Goal: Task Accomplishment & Management: Manage account settings

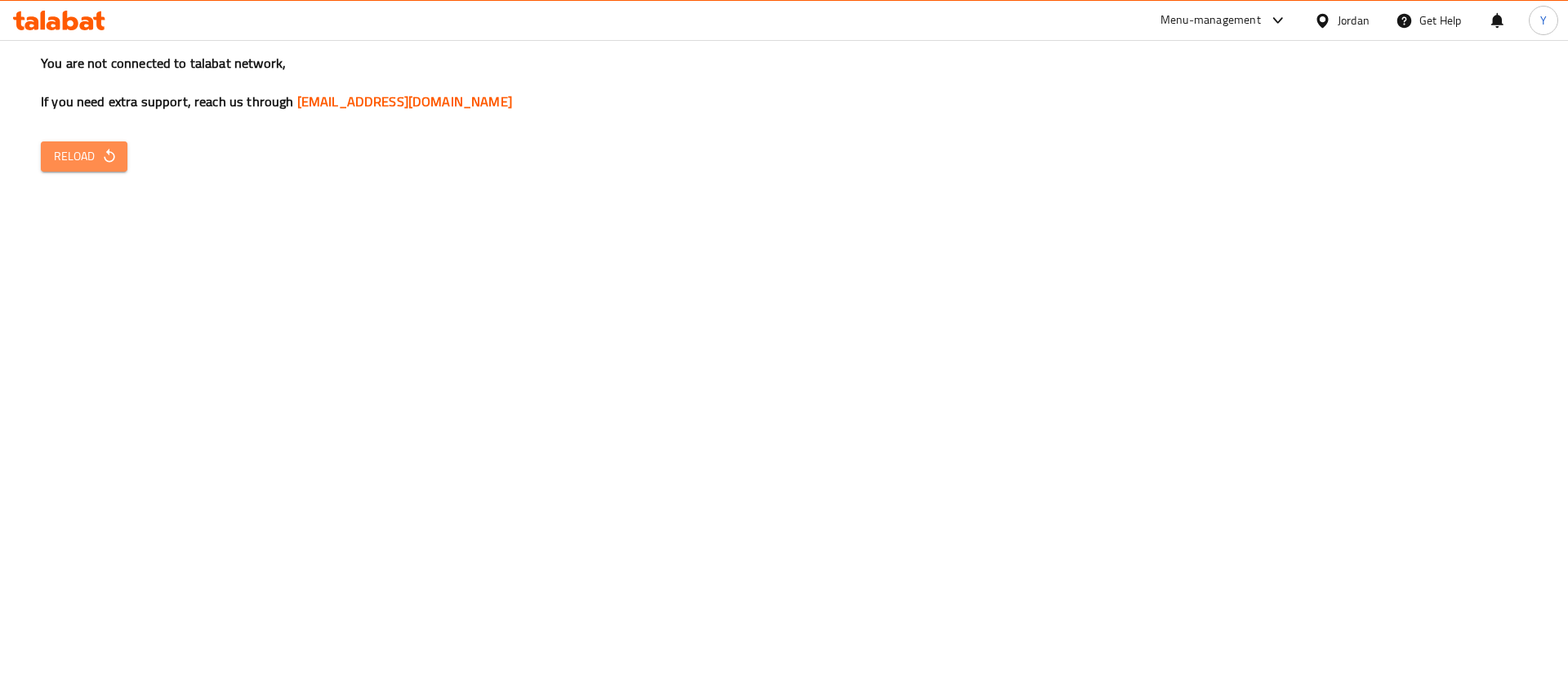
click at [71, 164] on span "Reload" at bounding box center [84, 156] width 61 height 21
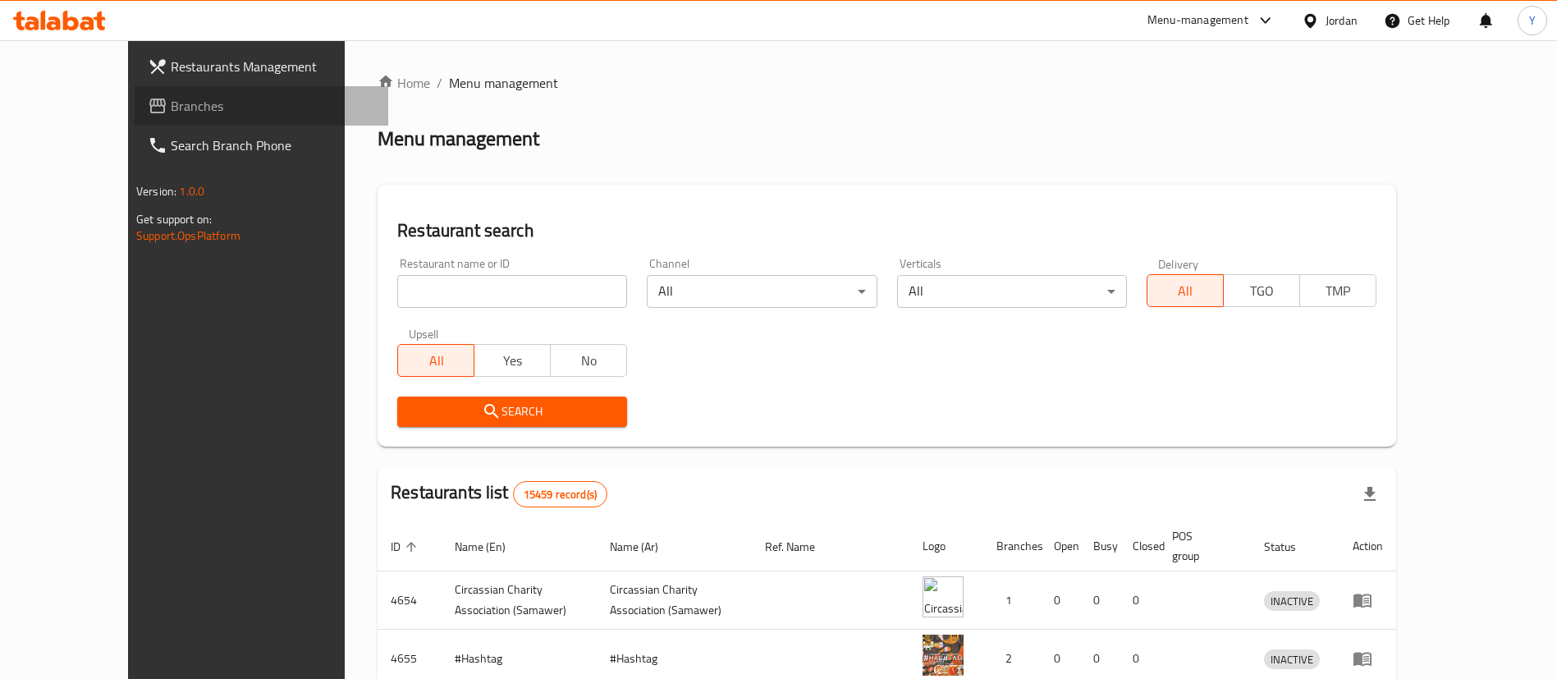
click at [171, 109] on span "Branches" at bounding box center [273, 106] width 204 height 20
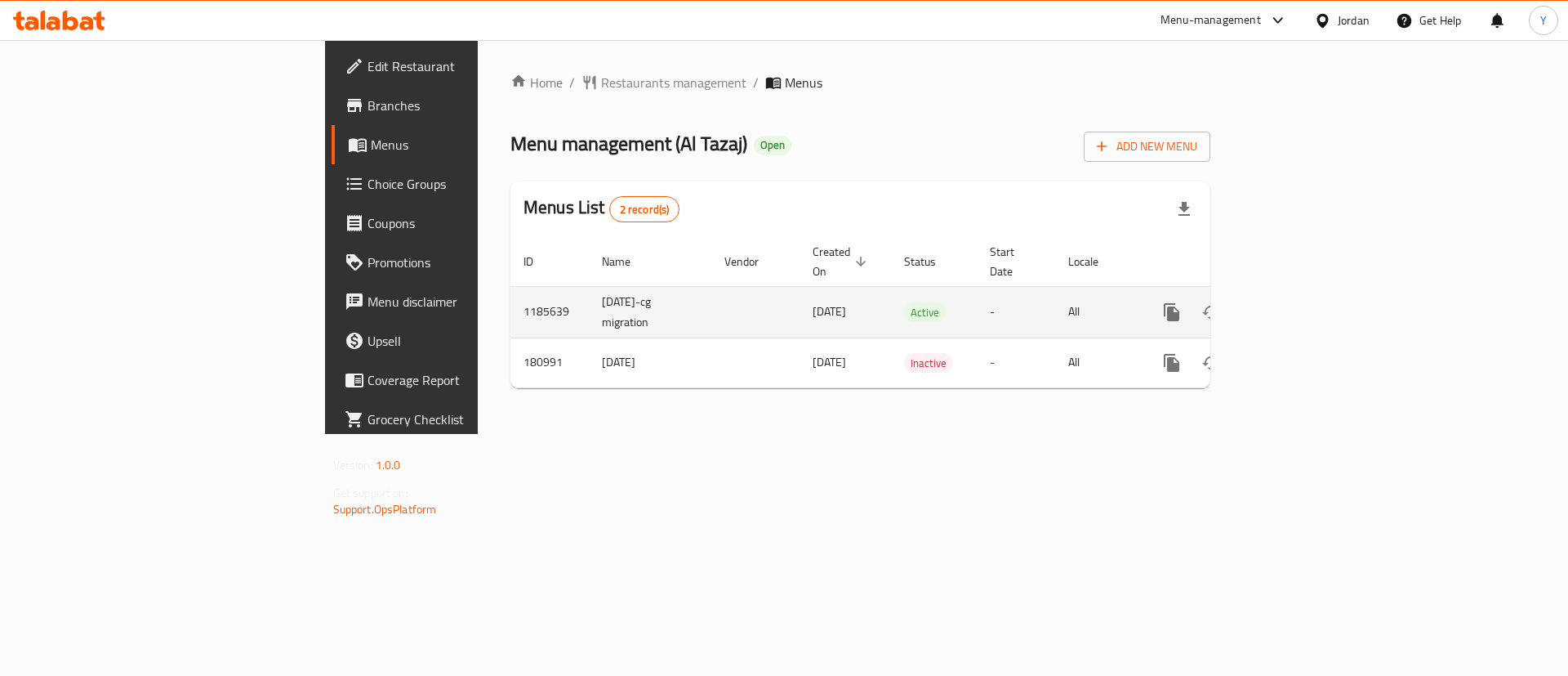
click at [1297, 305] on icon "enhanced table" at bounding box center [1289, 312] width 15 height 15
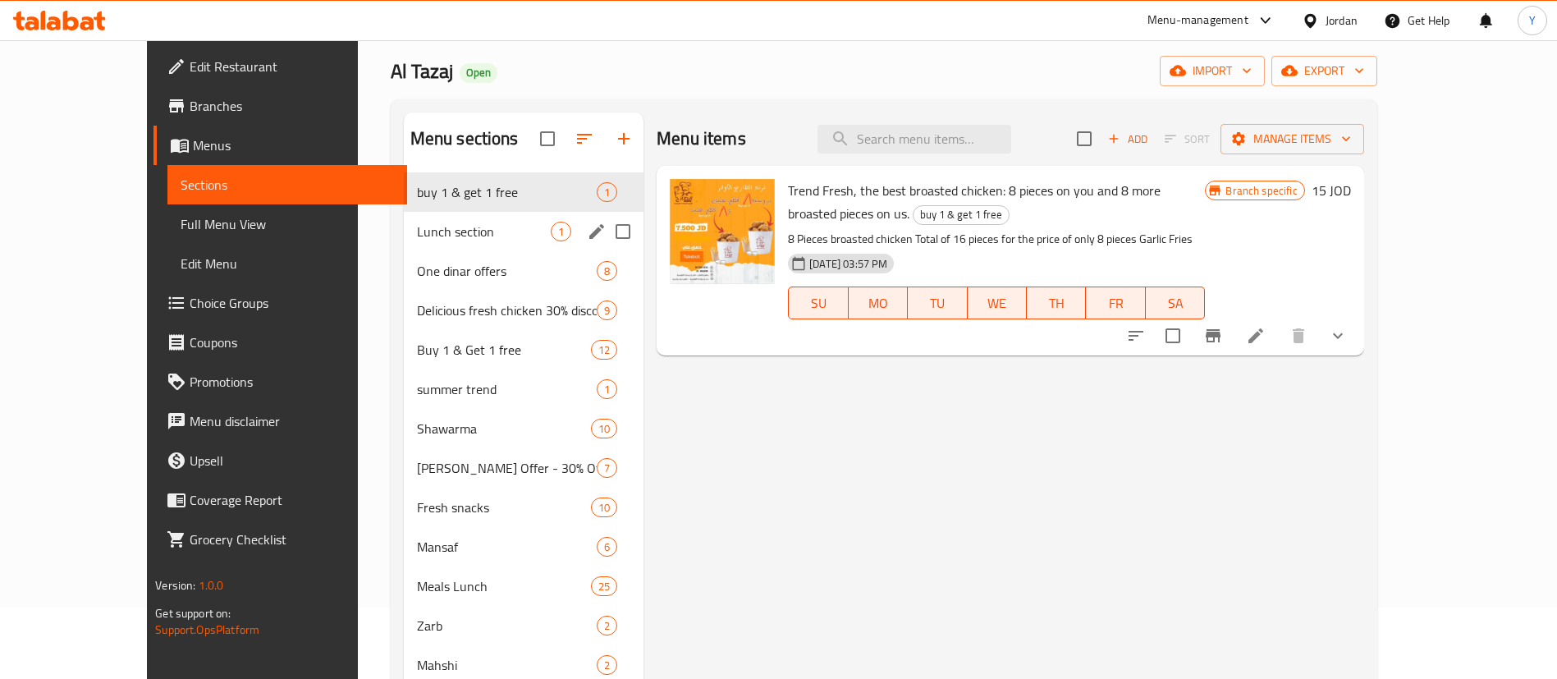
scroll to position [84, 0]
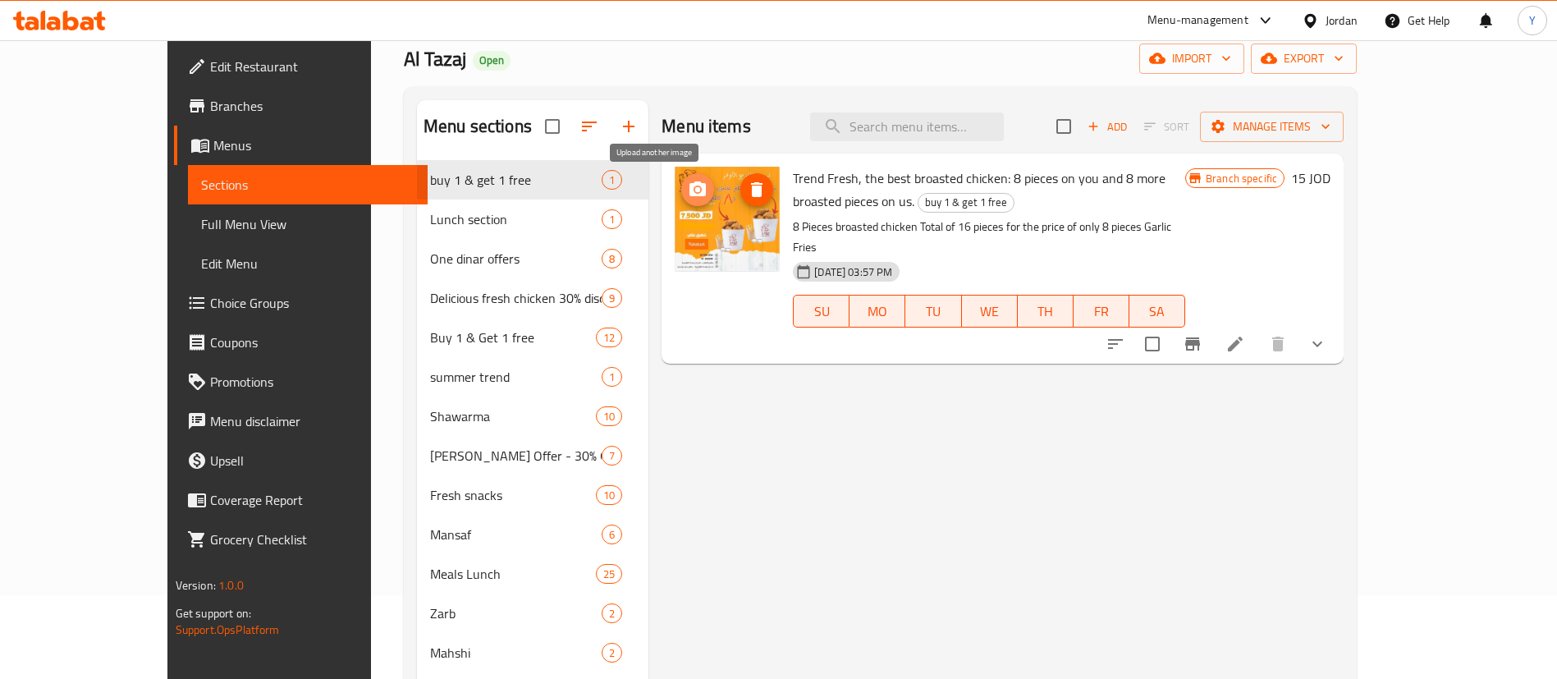
click at [681, 191] on span "upload picture" at bounding box center [697, 190] width 33 height 20
click at [1258, 329] on li at bounding box center [1235, 344] width 46 height 30
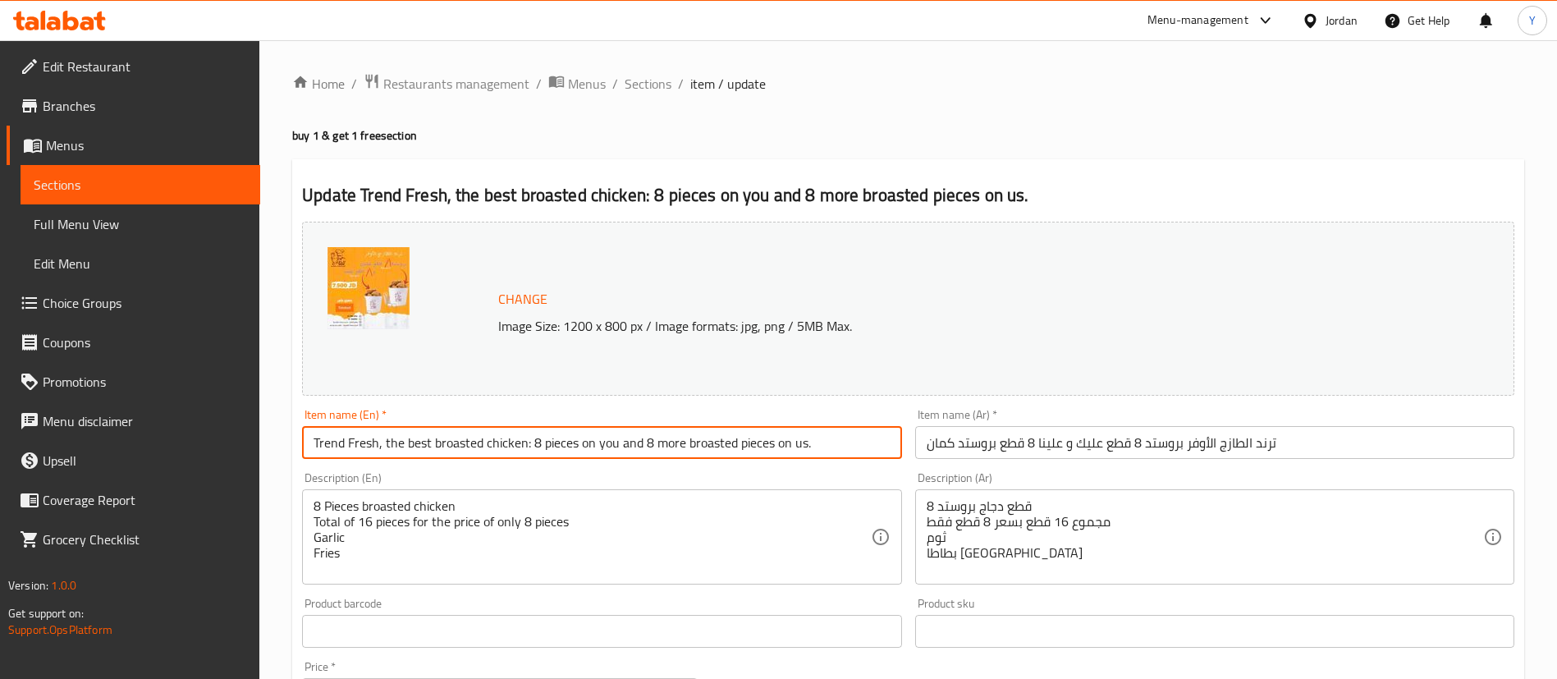
drag, startPoint x: 826, startPoint y: 442, endPoint x: 173, endPoint y: 482, distance: 653.8
click at [173, 482] on div "Edit Restaurant Branches Menus Sections Full Menu View Edit Menu Choice Groups …" at bounding box center [778, 625] width 1557 height 1171
paste input "Offer The freshest trend 16 pieces of broasted chicken for the price of 8 piece…"
click at [665, 442] on input "Offer The freshest trend 16 pieces of broasted chicken for the price of 8 piece…" at bounding box center [601, 442] width 599 height 33
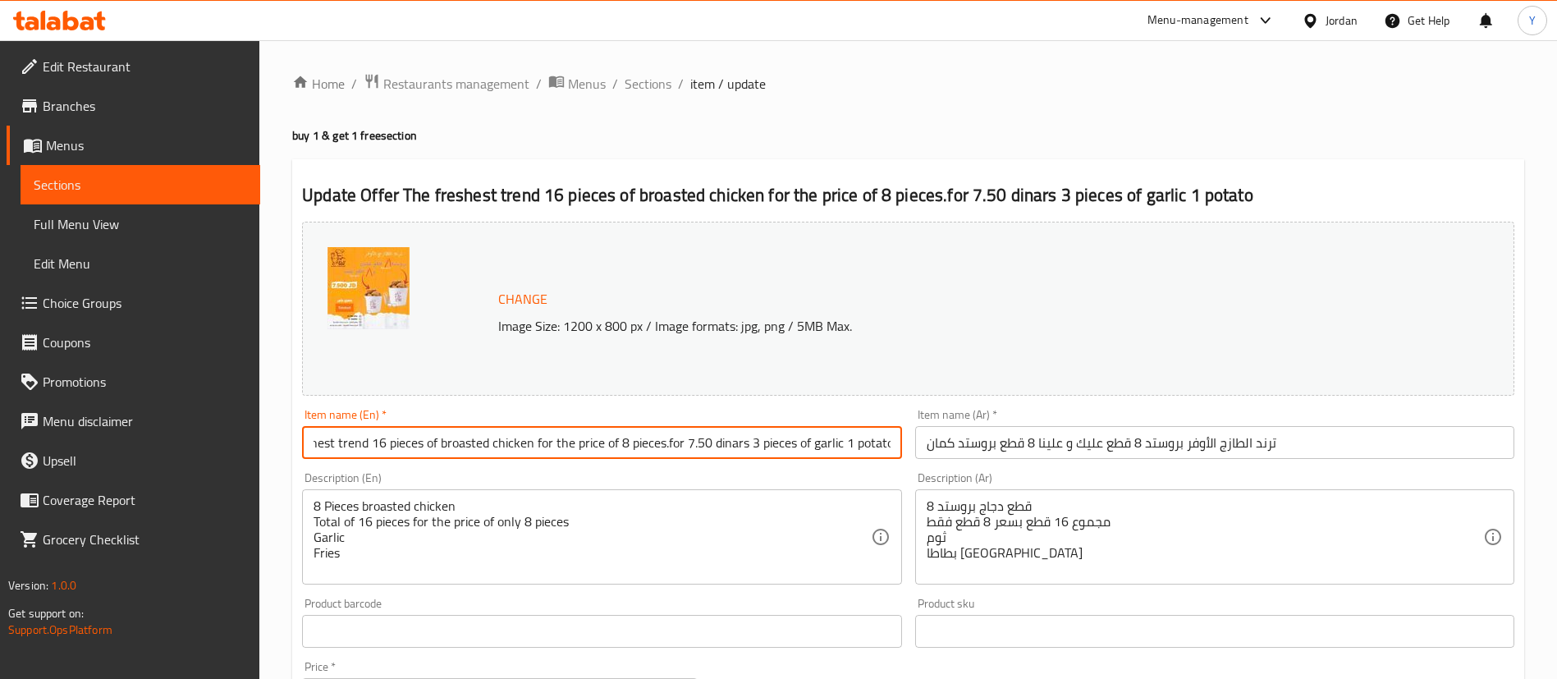
drag, startPoint x: 665, startPoint y: 442, endPoint x: 1224, endPoint y: 360, distance: 565.0
click at [1224, 360] on div "Change Image Size: 1200 x 800 px / Image formats: jpg, png / 5MB Max. Item name…" at bounding box center [909, 580] width 1226 height 731
type input "Offer The freshest trend 16 pieces of broasted chicken for the price of 8 pieces"
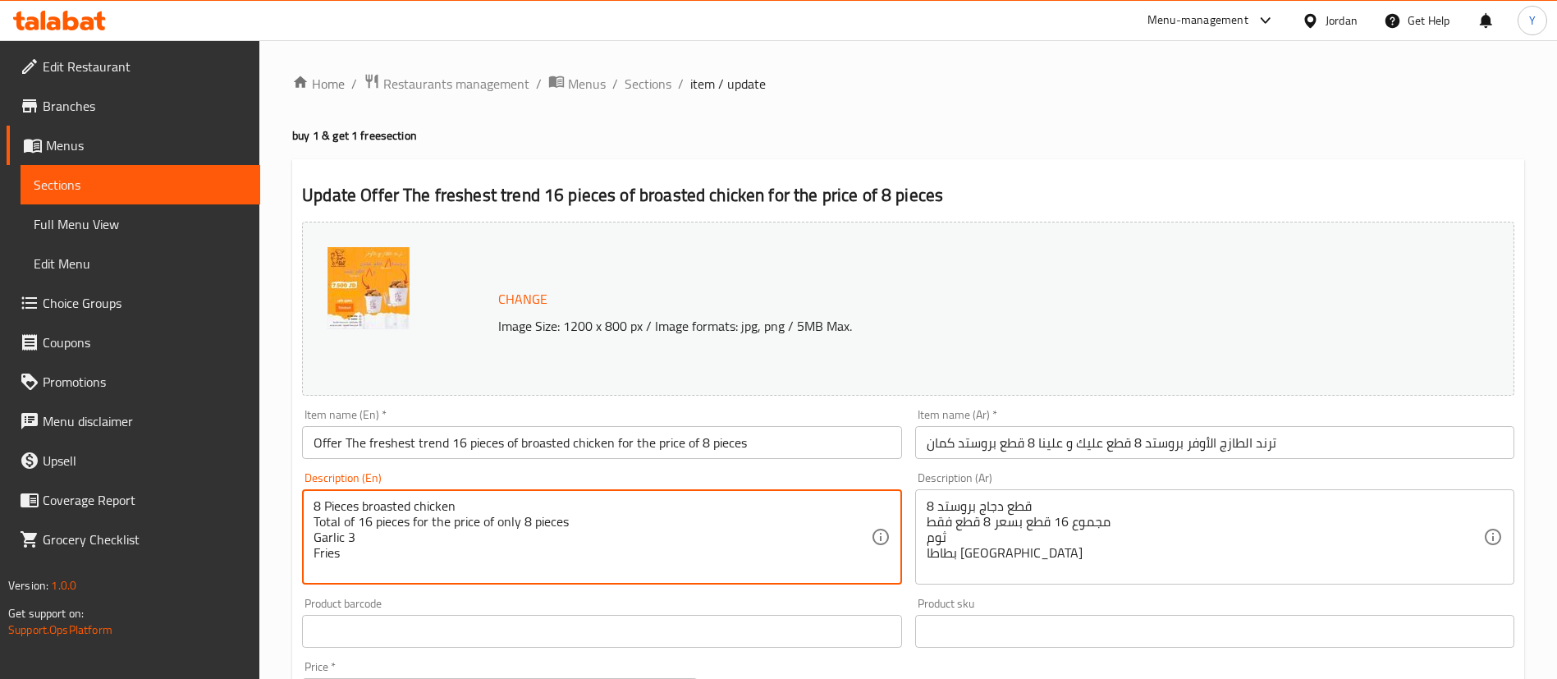
click at [359, 544] on textarea "8 Pieces broasted chicken Total of 16 pieces for the price of only 8 pieces Gar…" at bounding box center [592, 537] width 557 height 78
click at [355, 549] on textarea "8 Pieces broasted chicken Total of 16 pieces for the price of only 8 pieces Gar…" at bounding box center [592, 537] width 557 height 78
type textarea "8 Pieces broasted chicken Total of 16 pieces for the price of only 8 pieces Gar…"
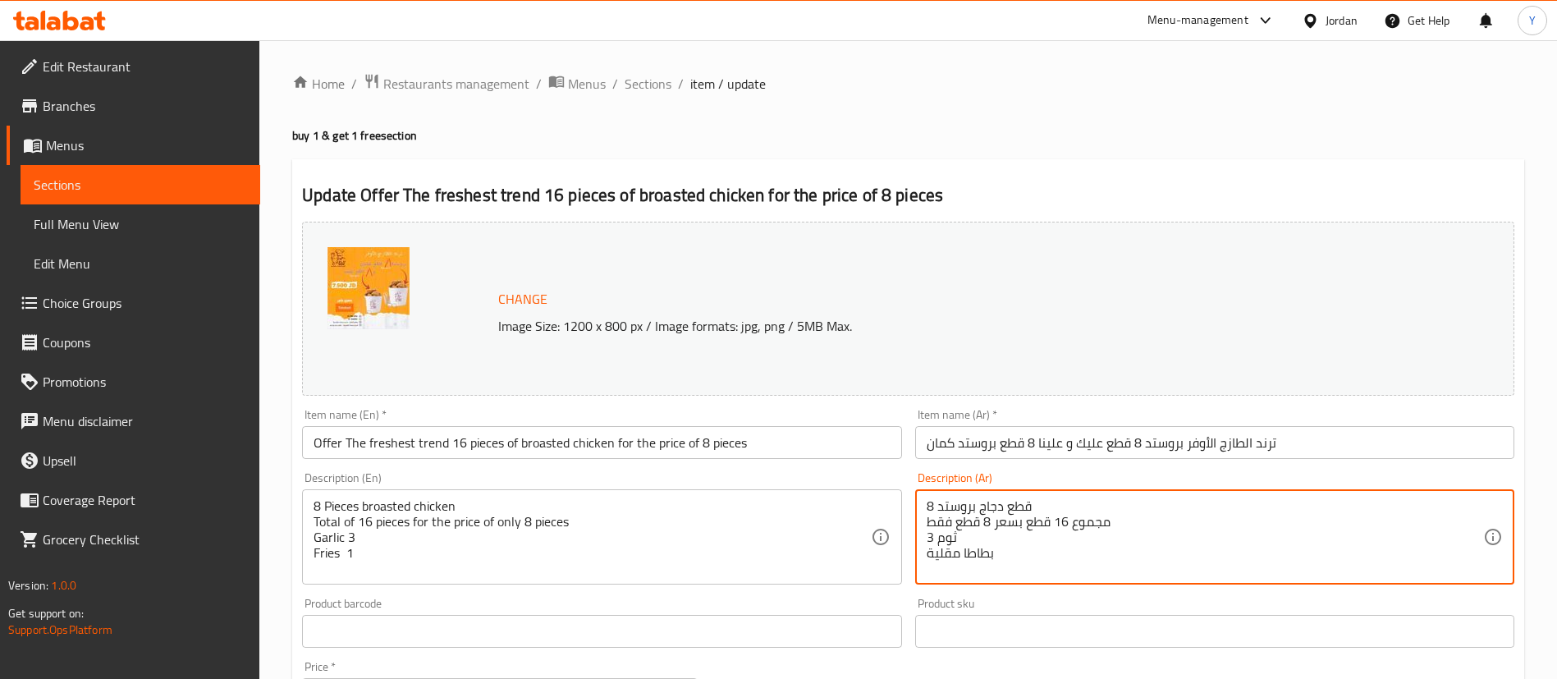
click at [1005, 561] on textarea "8 قطع دجاج بروستد مجموع 16 قطع بسعر 8 قطع فقط ثوم 3 بطاطا مقلية" at bounding box center [1205, 537] width 557 height 78
click at [928, 557] on textarea "8 قطع دجاج بروستد مجموع 16 قطع بسعر 8 قطع فقط ثوم 3 بطاطا مقلية" at bounding box center [1205, 537] width 557 height 78
type textarea "8 قطع دجاج بروستد مجموع 16 قطع بسعر 8 قطع فقط ثوم 3 1 بطاطا مقلية"
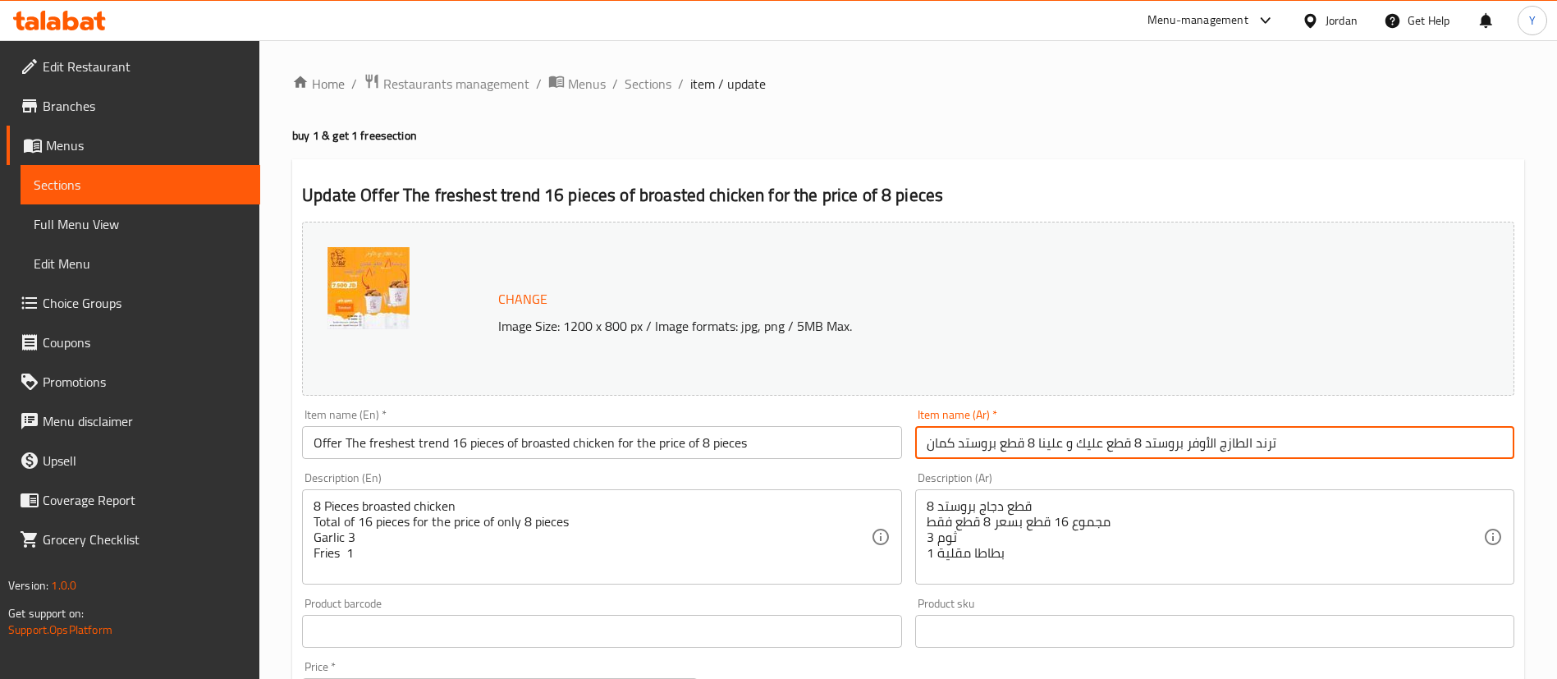
drag, startPoint x: 1318, startPoint y: 439, endPoint x: 889, endPoint y: 465, distance: 429.3
click at [889, 465] on div "Change Image Size: 1200 x 800 px / Image formats: jpg, png / 5MB Max. Item name…" at bounding box center [909, 580] width 1226 height 731
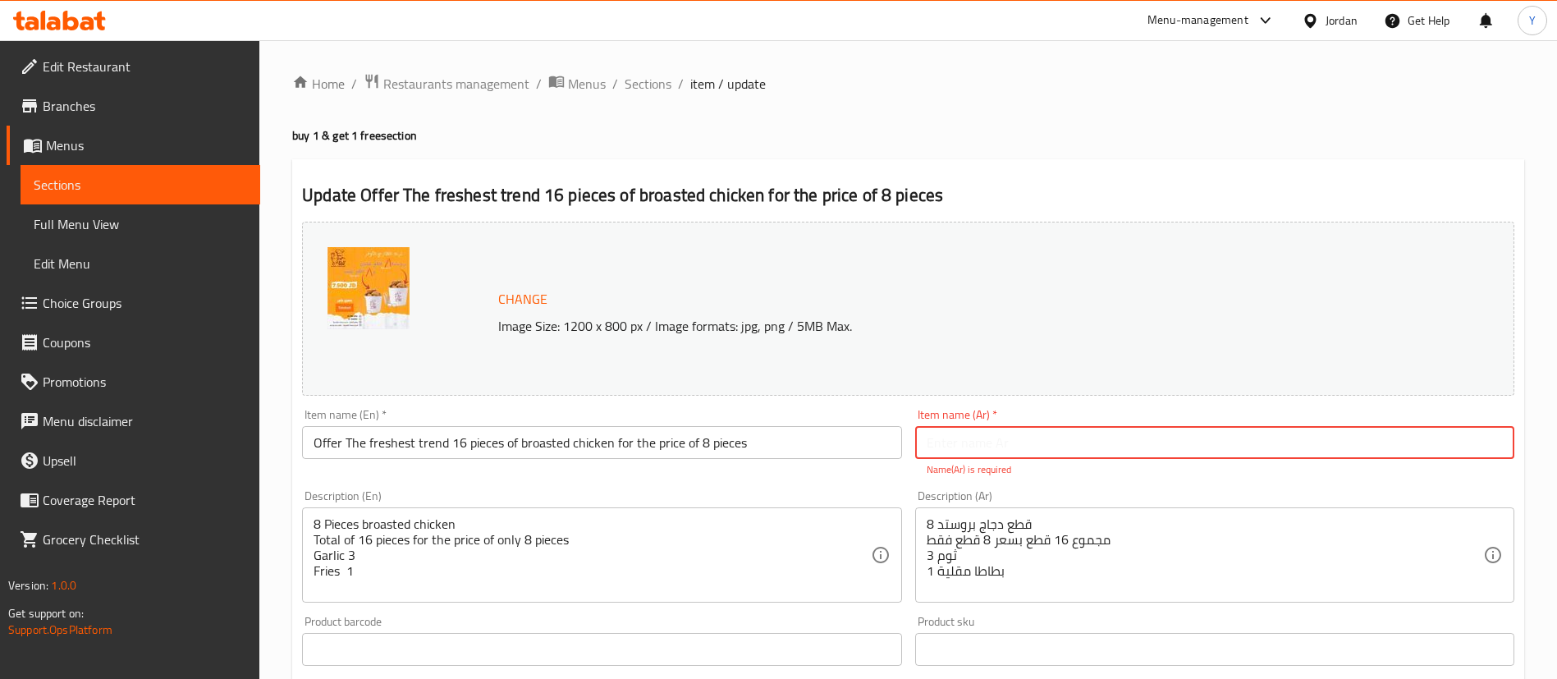
paste input "عرض ترند الطازج الأوفر 16 قطعة بروستد بسعر 8 قطع"
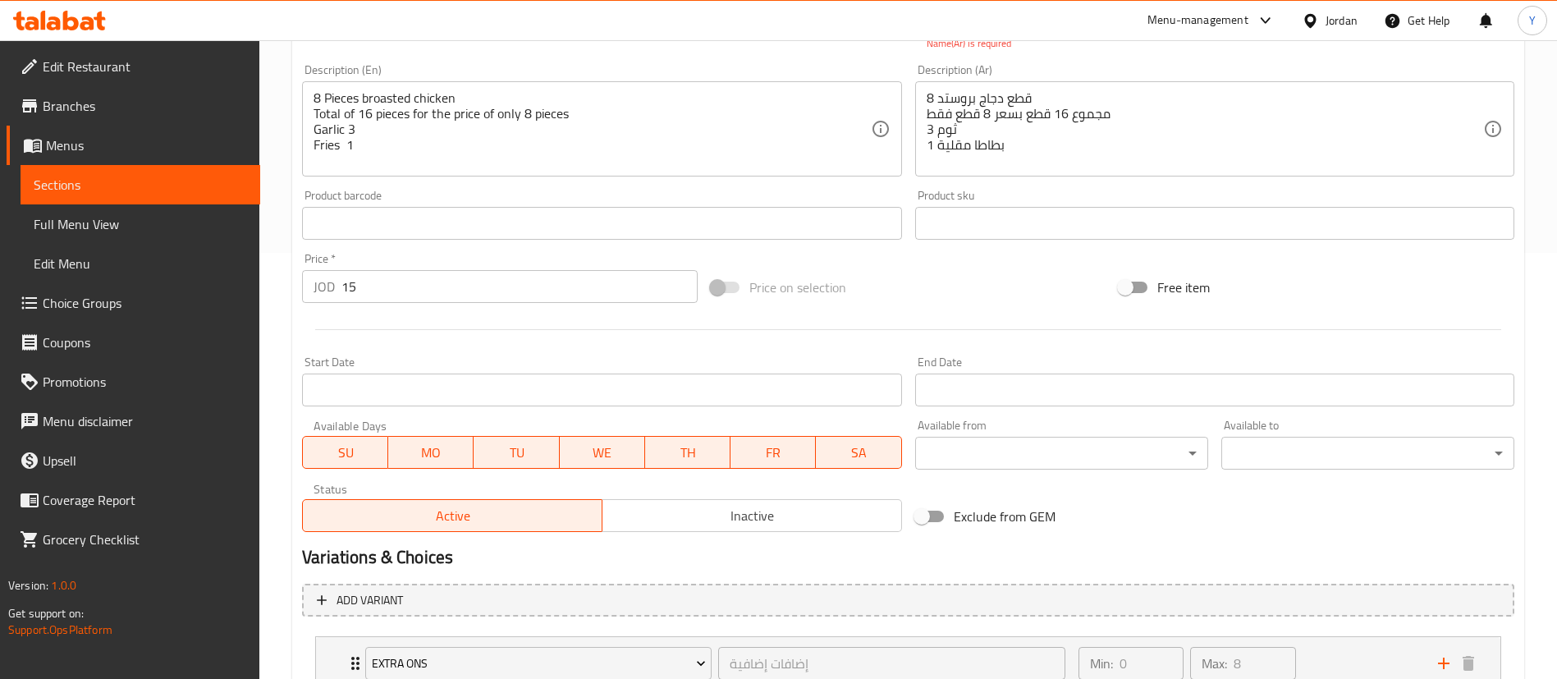
scroll to position [550, 0]
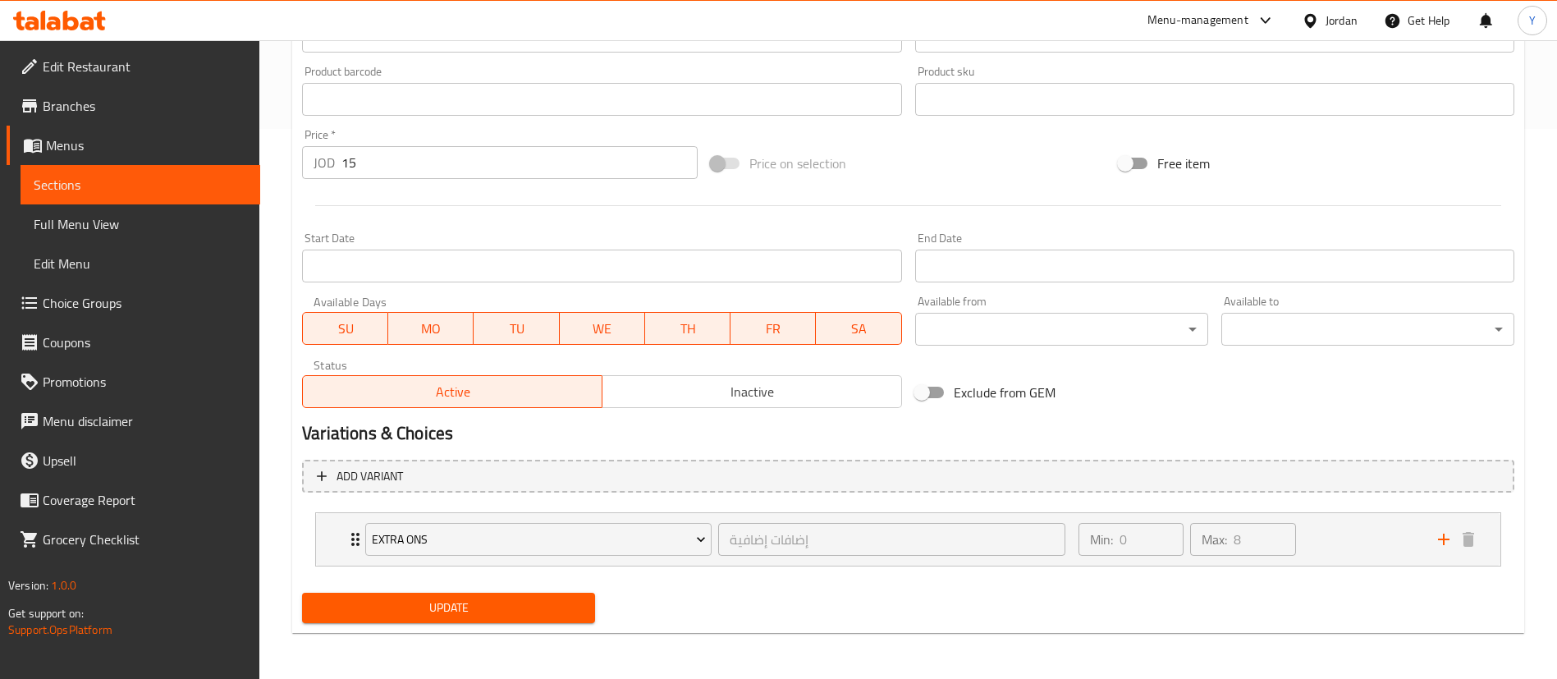
type input "عرض ترند الطازج الأوفر 16 قطعة بروستد بسعر 8 قطع"
click at [526, 610] on span "Update" at bounding box center [448, 608] width 267 height 21
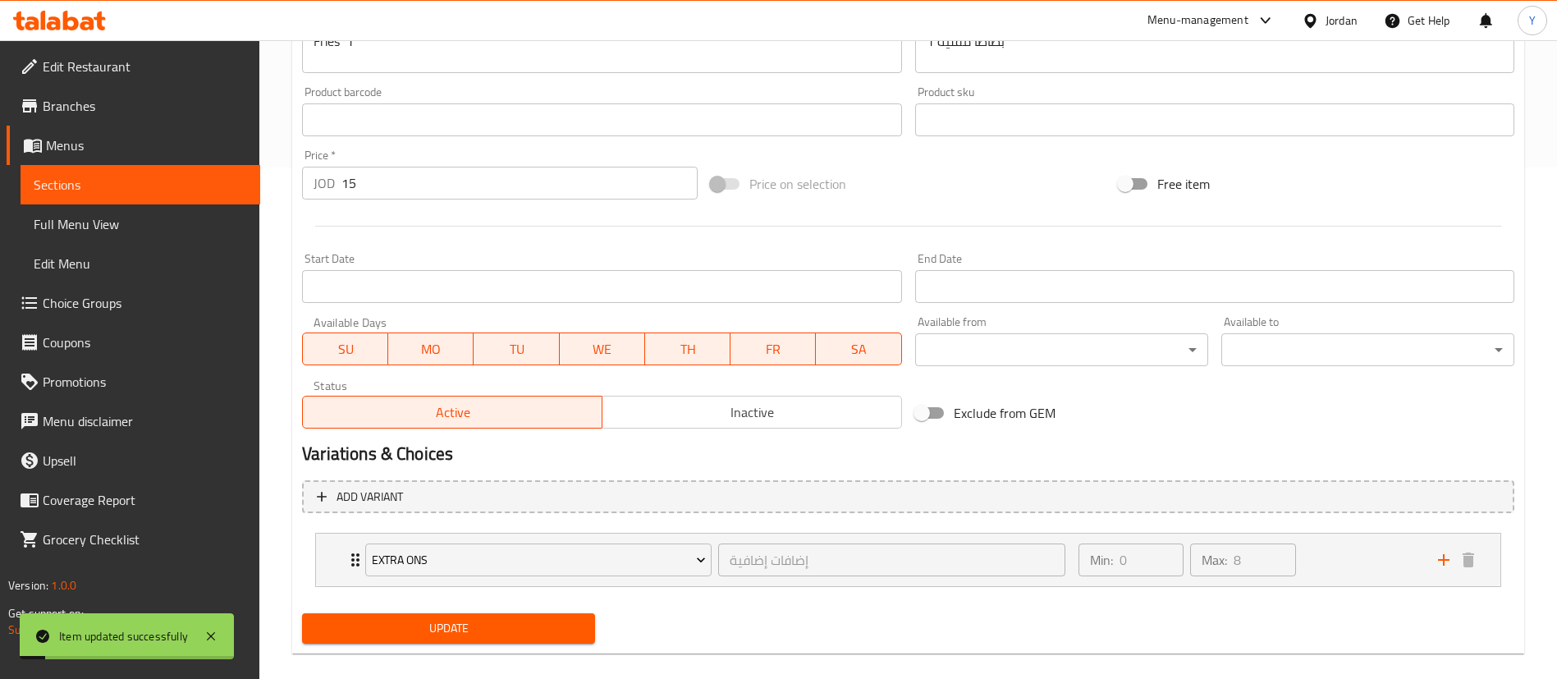
scroll to position [532, 0]
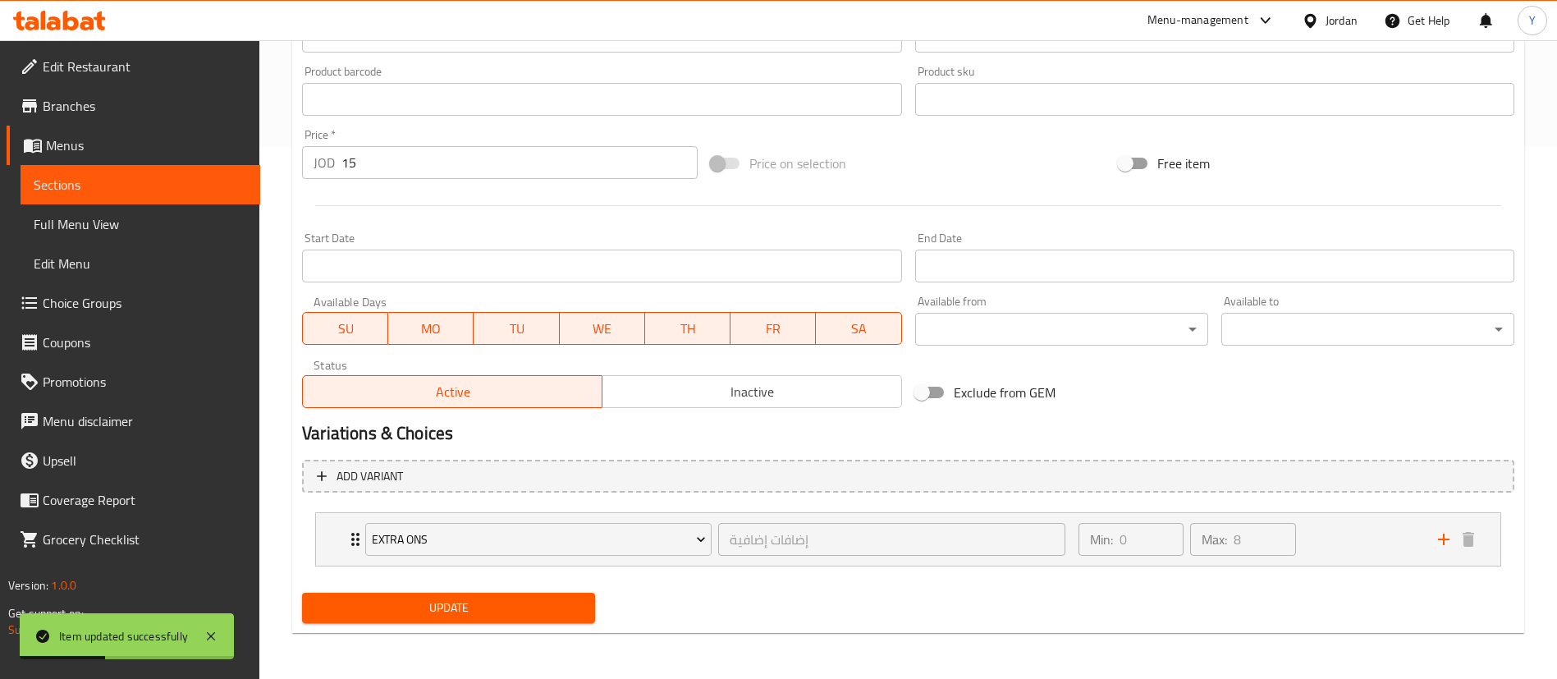
click at [401, 612] on span "Update" at bounding box center [448, 608] width 267 height 21
click at [80, 24] on icon at bounding box center [59, 21] width 93 height 20
